Goal: Transaction & Acquisition: Purchase product/service

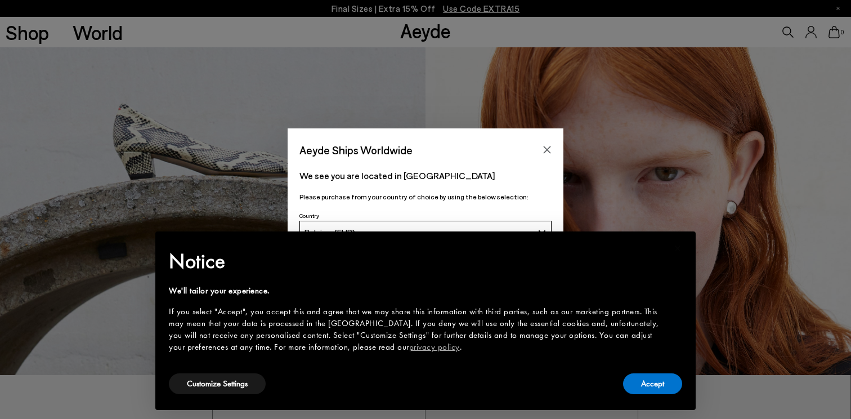
scroll to position [488, 0]
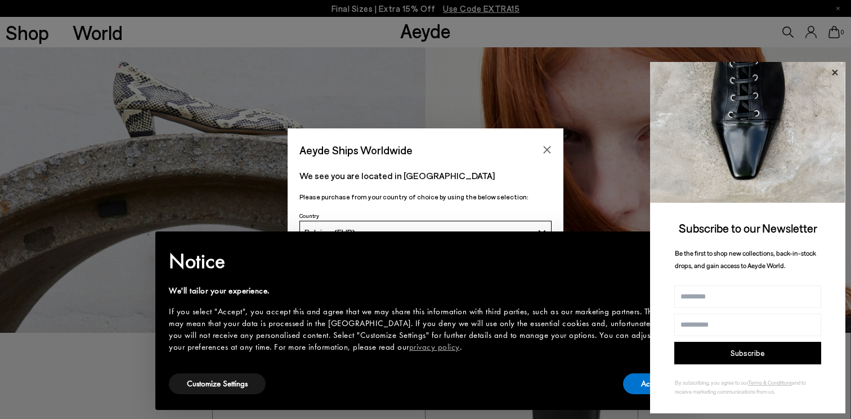
click at [836, 73] on icon at bounding box center [835, 72] width 6 height 6
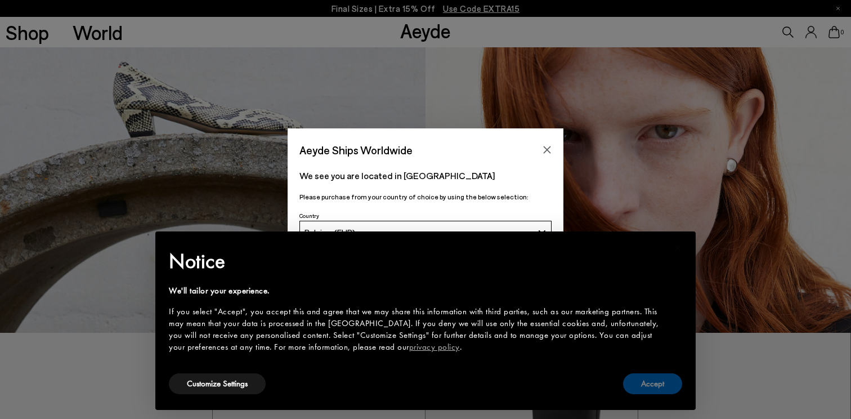
click at [654, 381] on button "Accept" at bounding box center [652, 383] width 59 height 21
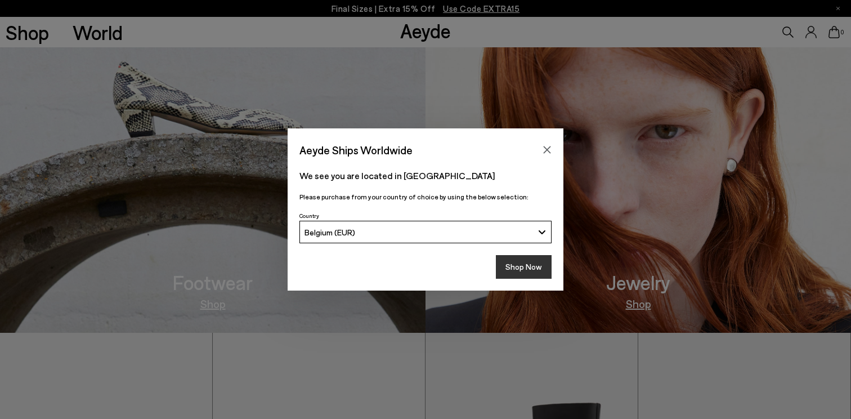
click at [545, 263] on button "Shop Now" at bounding box center [524, 267] width 56 height 24
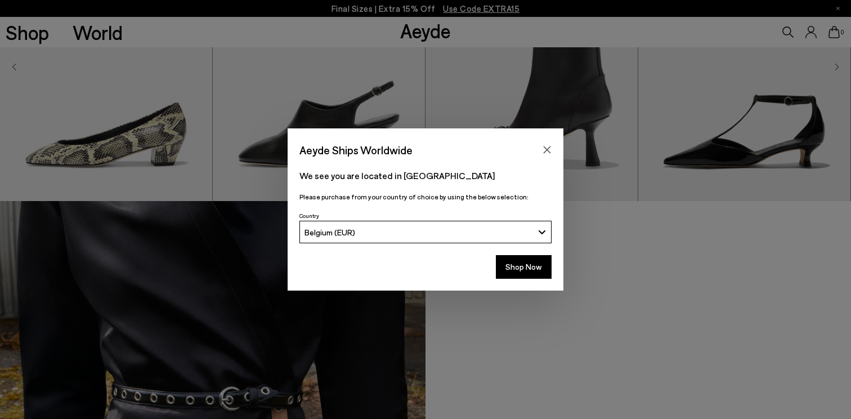
scroll to position [905, 0]
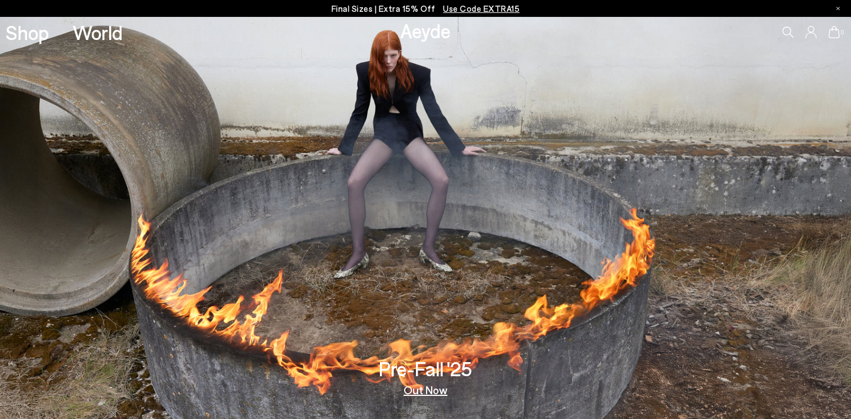
click at [425, 359] on h3 "Pre-Fall '25" at bounding box center [425, 369] width 93 height 20
click at [425, 393] on link "Out Now" at bounding box center [426, 389] width 44 height 11
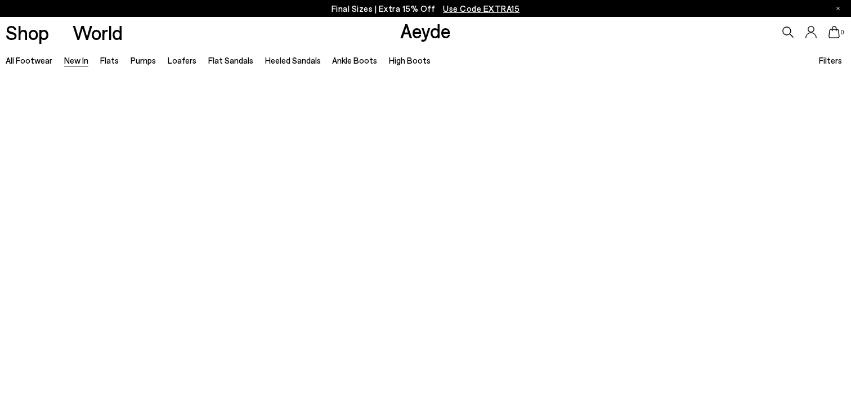
scroll to position [105, 0]
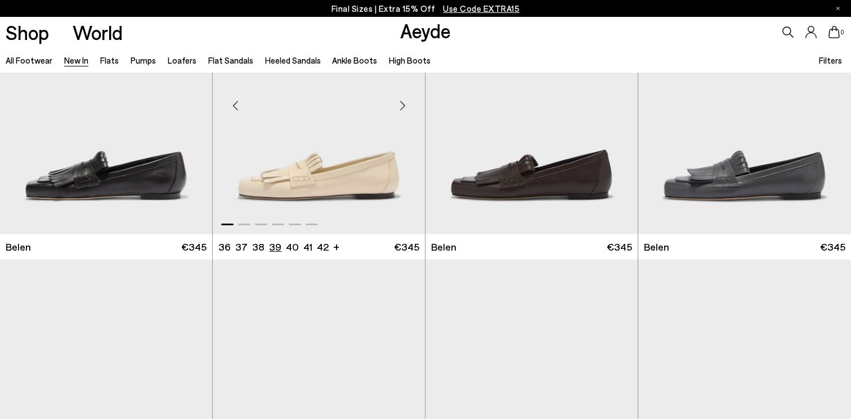
click at [272, 242] on li "39" at bounding box center [275, 247] width 12 height 14
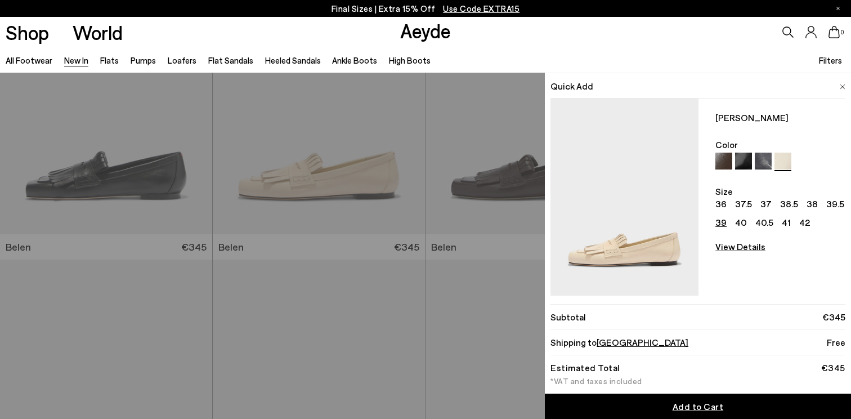
click at [723, 406] on link "Add to Cart" at bounding box center [698, 406] width 306 height 25
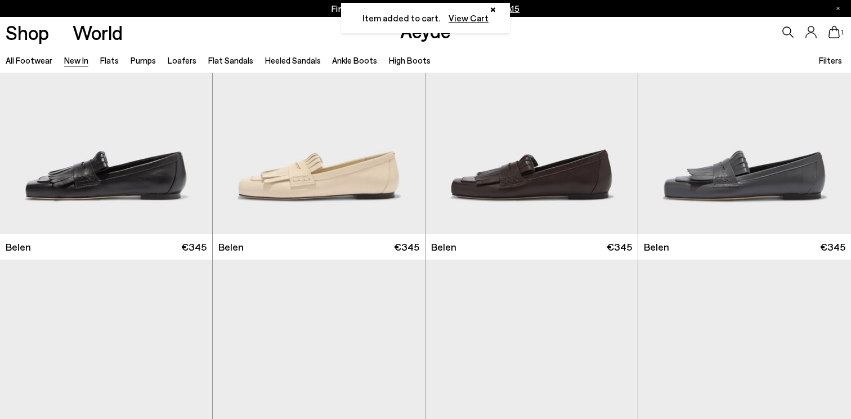
click at [836, 36] on icon at bounding box center [834, 32] width 11 height 12
